Goal: Navigation & Orientation: Understand site structure

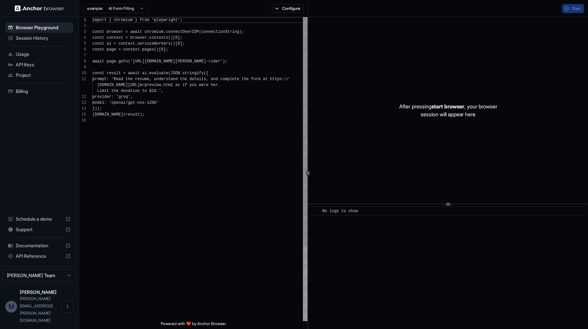
scroll to position [59, 0]
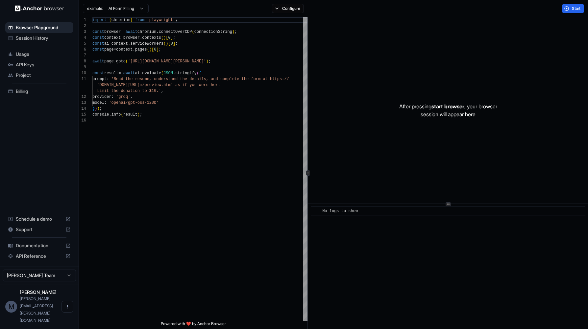
click at [41, 63] on span "API Keys" at bounding box center [43, 64] width 55 height 7
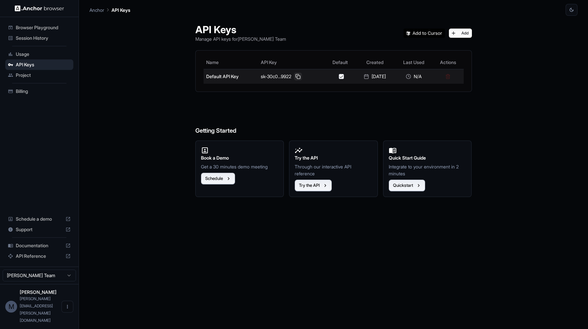
click at [298, 76] on button at bounding box center [298, 77] width 8 height 8
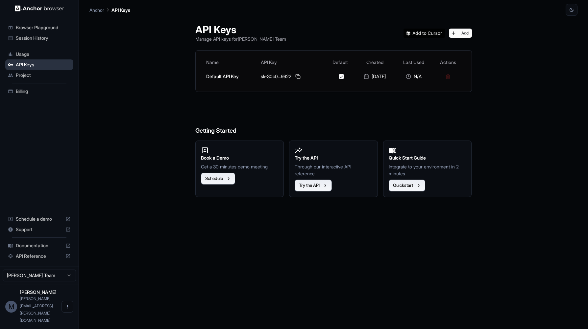
click at [44, 65] on span "API Keys" at bounding box center [43, 64] width 55 height 7
click at [45, 28] on span "Browser Playground" at bounding box center [43, 27] width 55 height 7
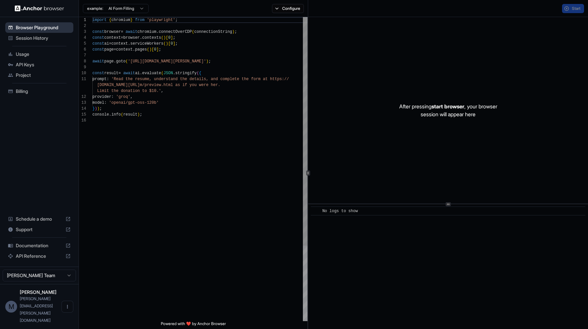
scroll to position [59, 0]
click at [36, 41] on span "Session History" at bounding box center [43, 38] width 55 height 7
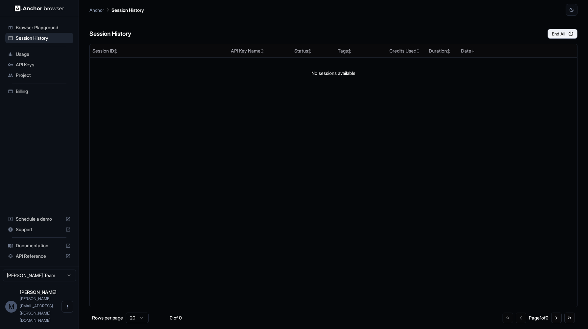
click at [35, 75] on span "Project" at bounding box center [43, 75] width 55 height 7
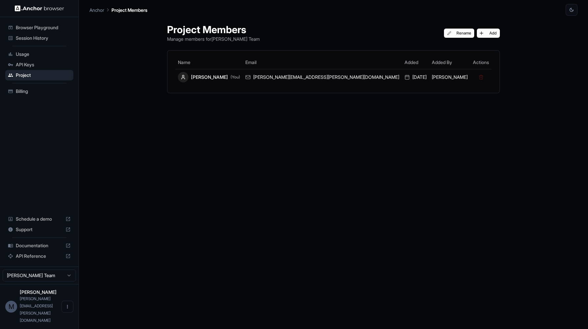
click at [32, 108] on div "Browser Playground Session History Usage API Keys Project Billing Schedule a de…" at bounding box center [39, 142] width 79 height 250
click at [35, 95] on div "Billing" at bounding box center [39, 91] width 68 height 11
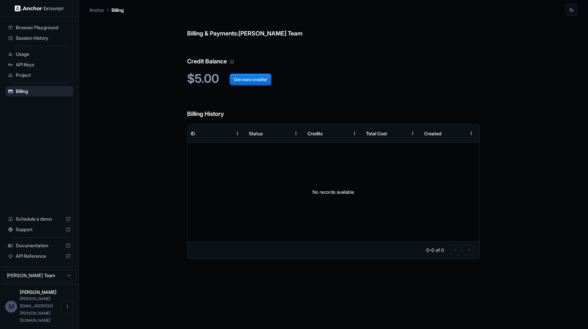
click at [39, 54] on span "Usage" at bounding box center [43, 54] width 55 height 7
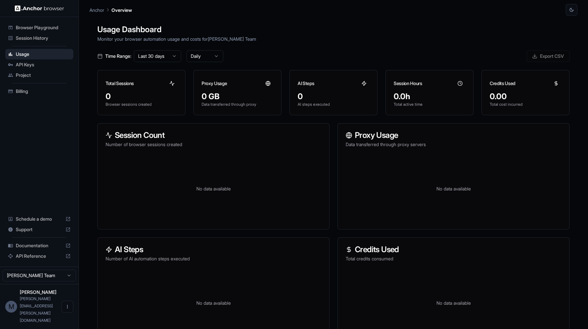
click at [45, 300] on html "Browser Playground Session History Usage API Keys Project Billing Schedule a de…" at bounding box center [294, 164] width 588 height 329
click at [45, 296] on html "Browser Playground Session History Usage API Keys Project Billing Schedule a de…" at bounding box center [294, 164] width 588 height 329
click at [38, 196] on div "Browser Playground Session History Usage API Keys Project Billing Schedule a de…" at bounding box center [39, 142] width 79 height 250
click at [39, 249] on span "Documentation" at bounding box center [39, 246] width 47 height 7
